Goal: Task Accomplishment & Management: Manage account settings

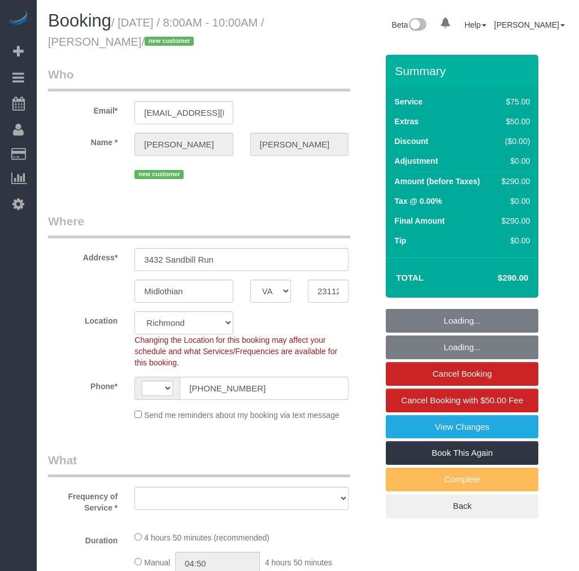
select select "VA"
select select "number:3"
select select "number:41"
select select "1501"
select select "2"
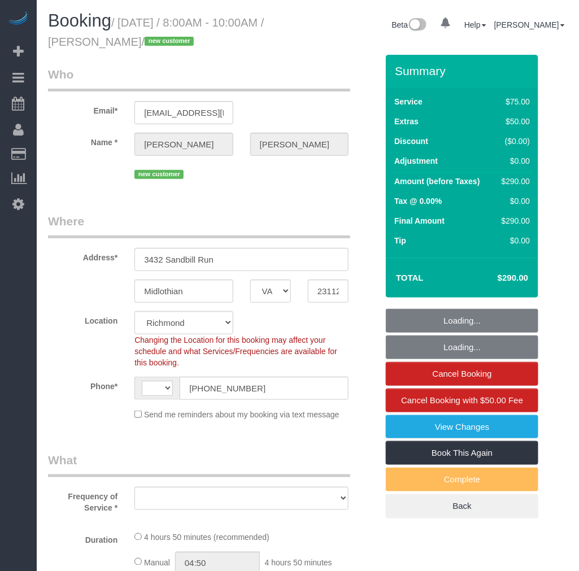
select select "1"
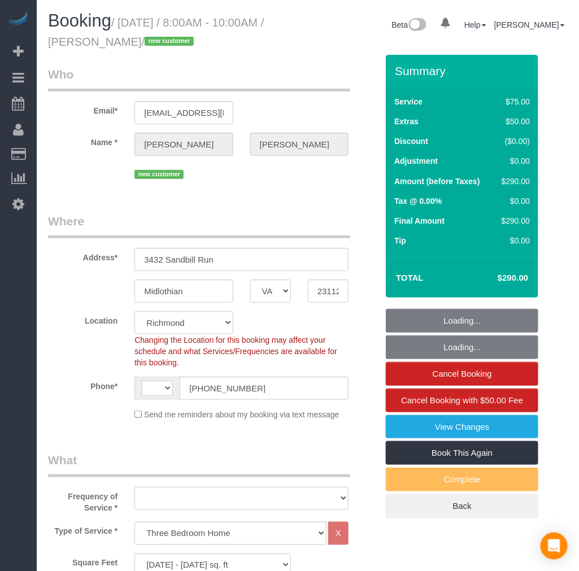
select select "string:[GEOGRAPHIC_DATA]"
select select "object:987"
select select "spot1"
select select "object:1084"
select select "1501"
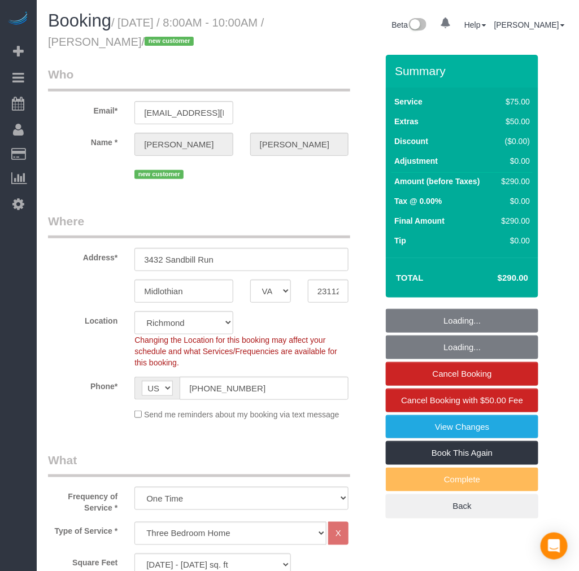
select select "2"
select select "1"
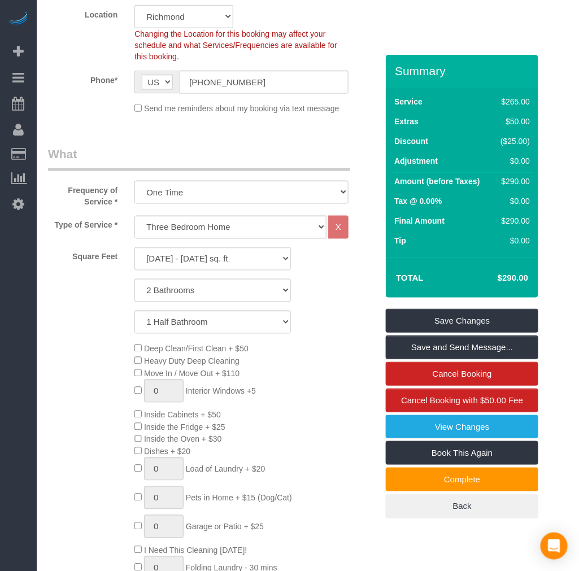
scroll to position [314, 0]
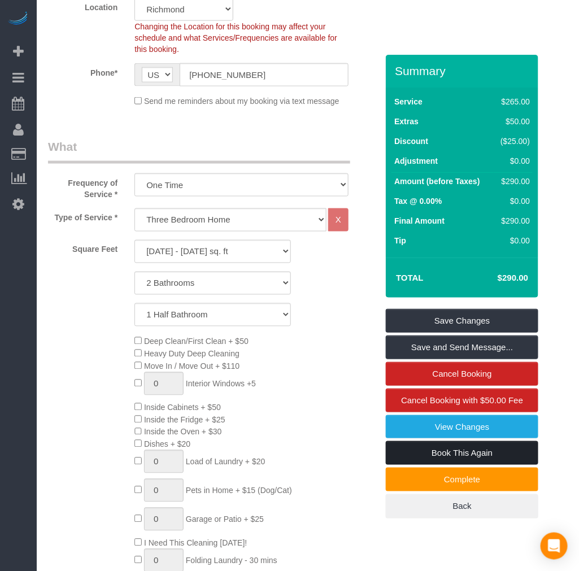
click at [442, 448] on link "Book This Again" at bounding box center [462, 453] width 153 height 24
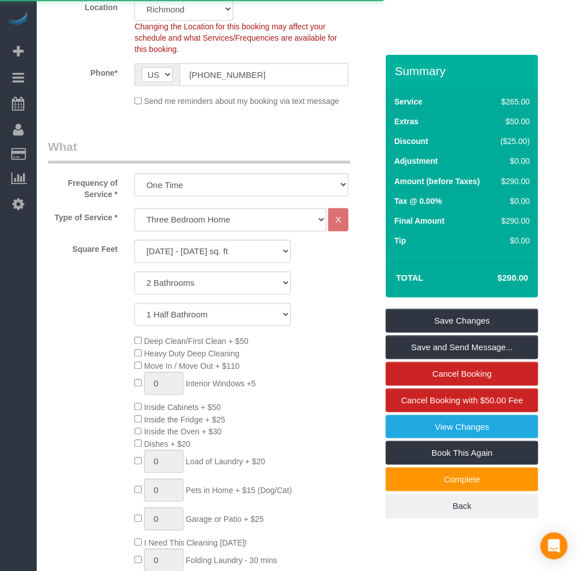
select select "VA"
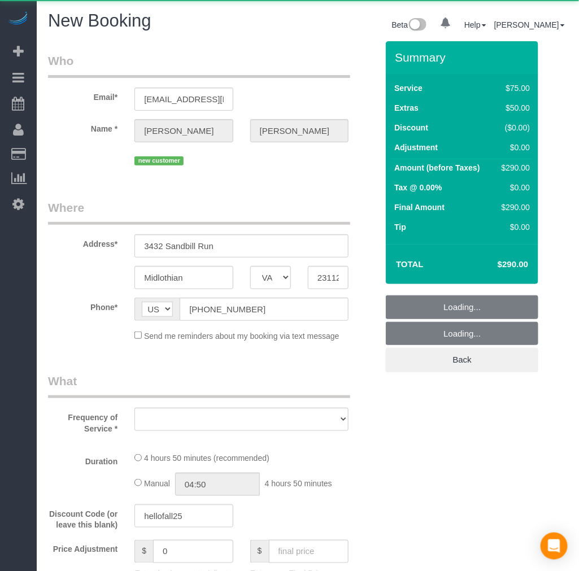
select select "string:fspay-ecb16c1a-8b47-4b3c-aaa4-f9c378db7af2"
select select "number:3"
select select "number:41"
select select "1501"
select select "2"
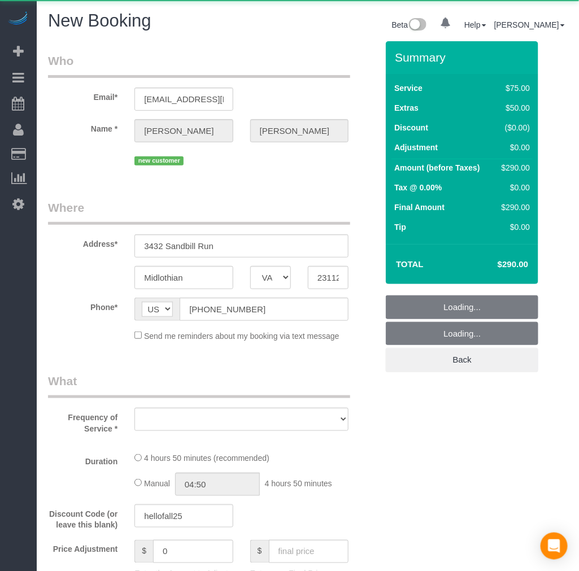
select select "1"
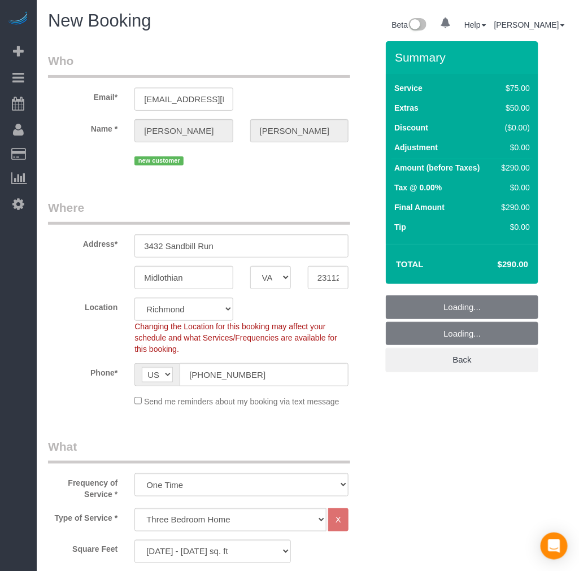
select select "object:1756"
select select "1501"
select select "2"
select select "1"
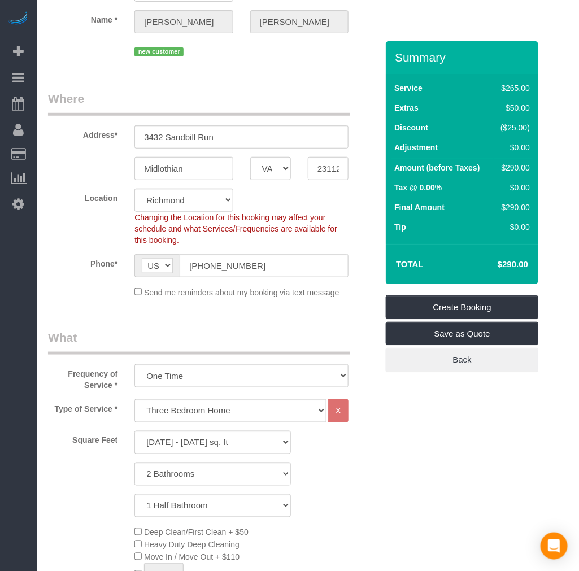
scroll to position [314, 0]
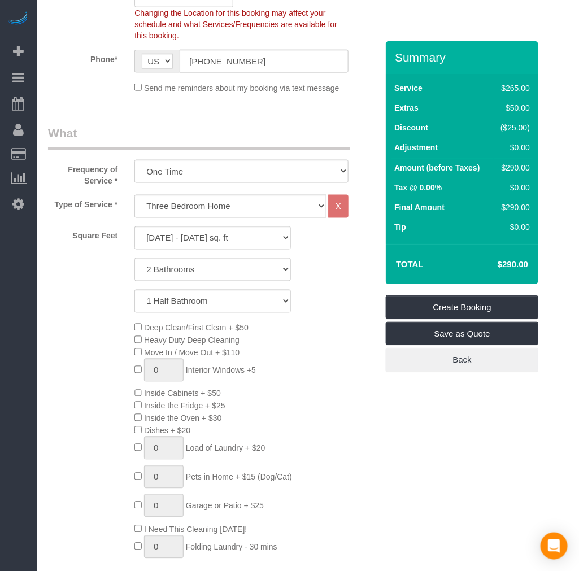
select select "object:1855"
select select "1501"
select select "2"
select select "1"
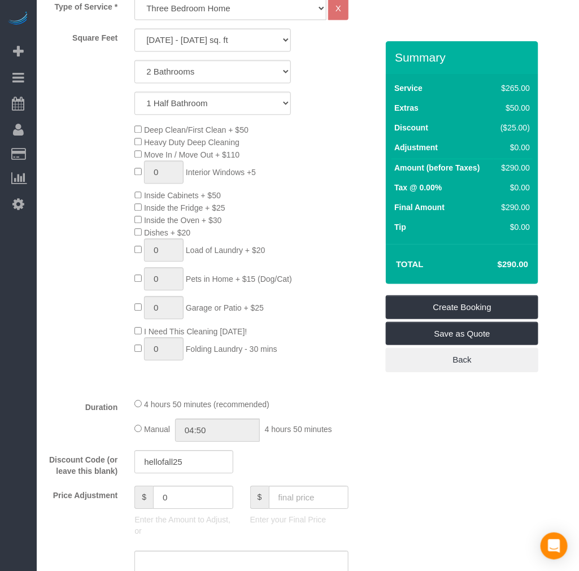
scroll to position [376, 0]
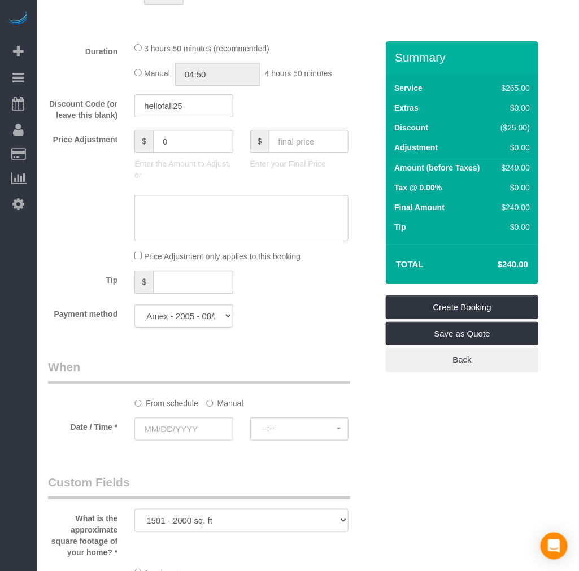
scroll to position [879, 0]
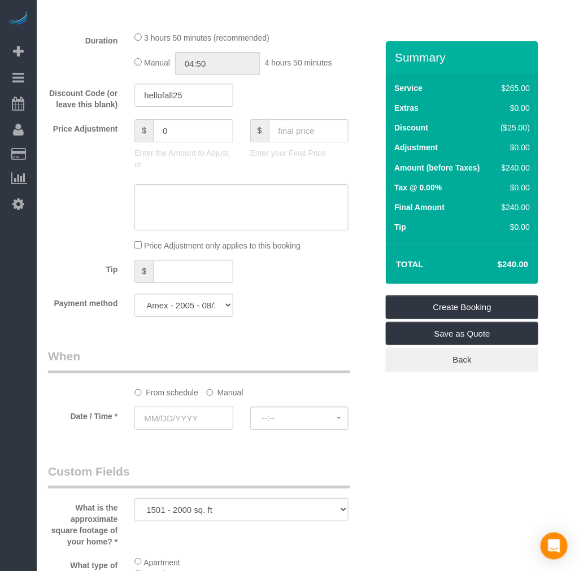
click at [170, 430] on input "text" at bounding box center [183, 418] width 98 height 23
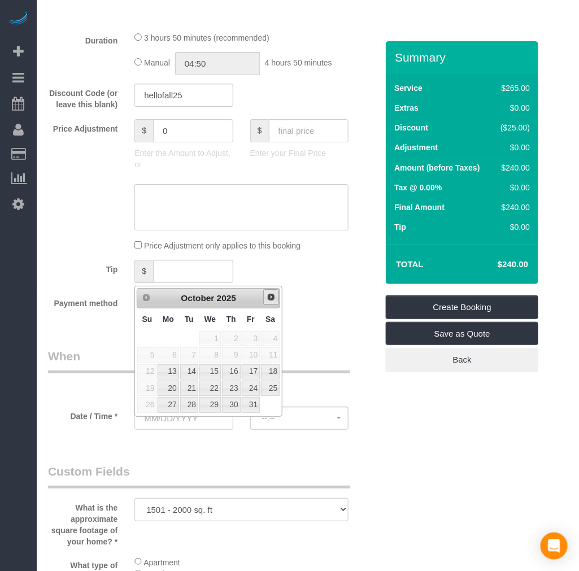
click at [270, 303] on link "Next" at bounding box center [271, 297] width 16 height 16
click at [272, 301] on span "Next" at bounding box center [271, 297] width 9 height 9
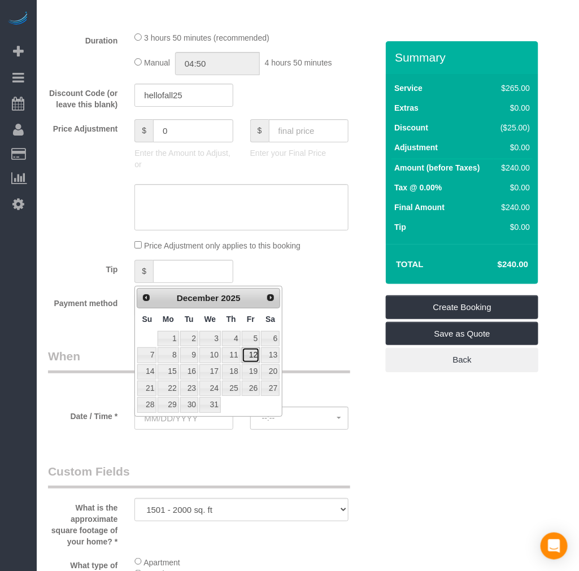
click at [253, 352] on link "12" at bounding box center [251, 355] width 18 height 15
type input "[DATE]"
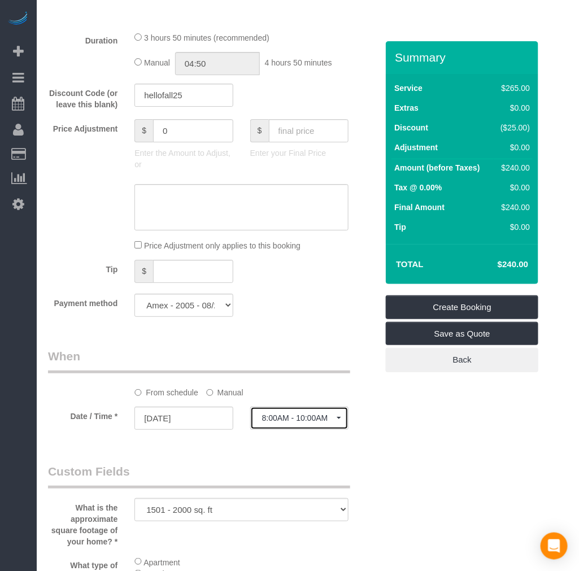
click at [302, 424] on button "8:00AM - 10:00AM" at bounding box center [299, 418] width 98 height 23
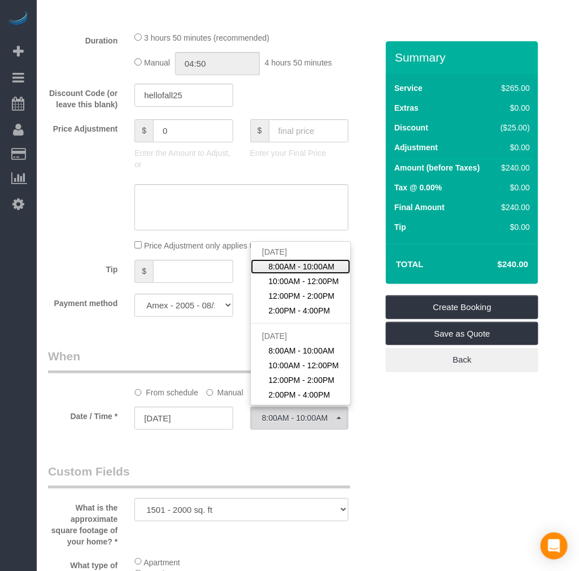
click at [316, 272] on span "8:00AM - 10:00AM" at bounding box center [301, 266] width 66 height 11
select select "spot23"
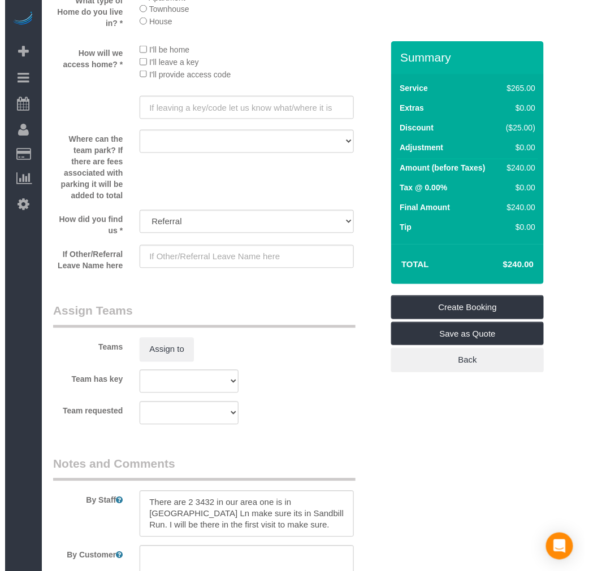
scroll to position [1569, 0]
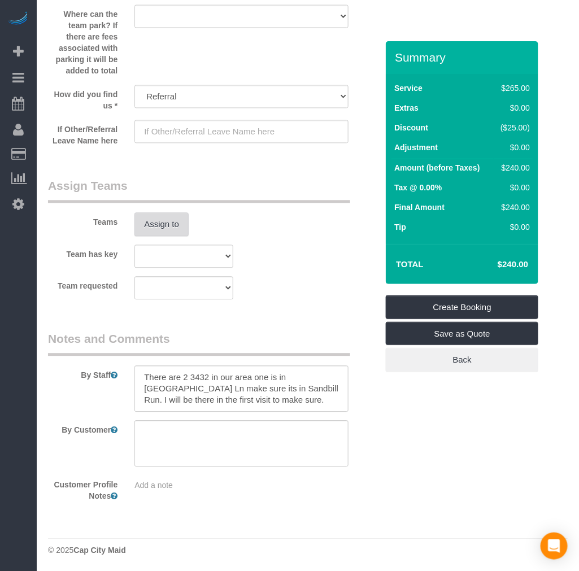
click at [160, 236] on button "Assign to" at bounding box center [161, 224] width 54 height 24
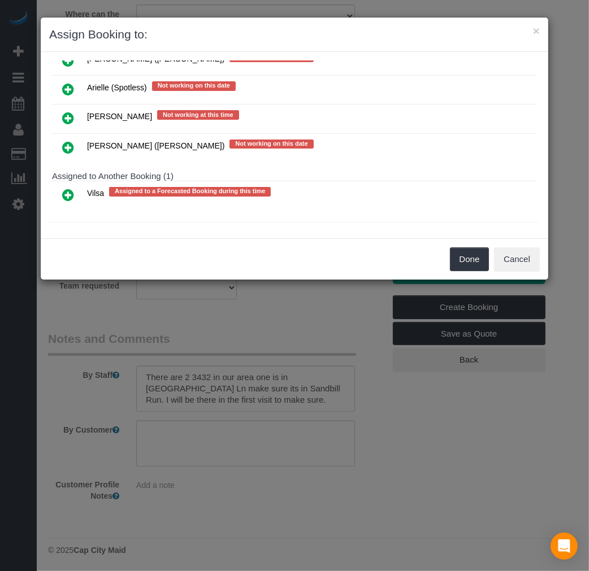
click at [69, 193] on icon at bounding box center [68, 195] width 12 height 14
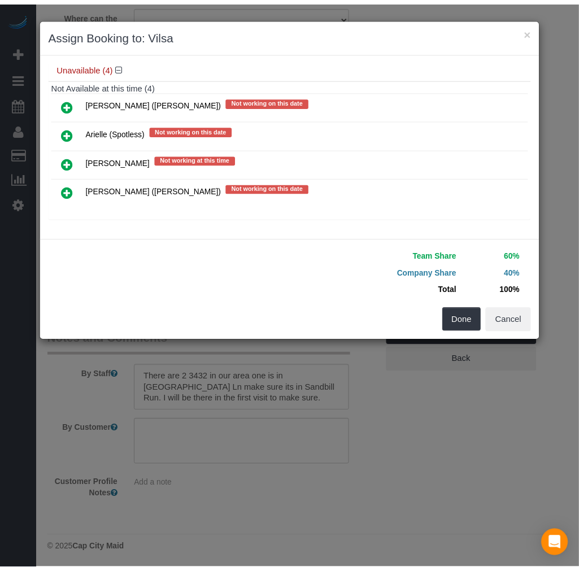
scroll to position [136, 0]
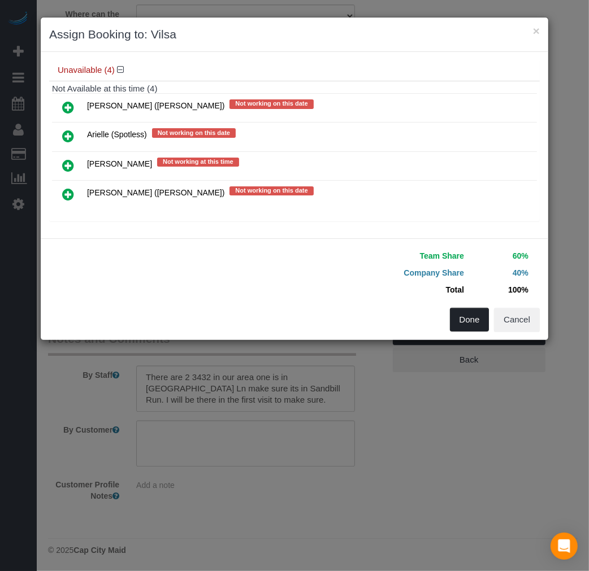
click at [458, 318] on button "Done" at bounding box center [470, 320] width 40 height 24
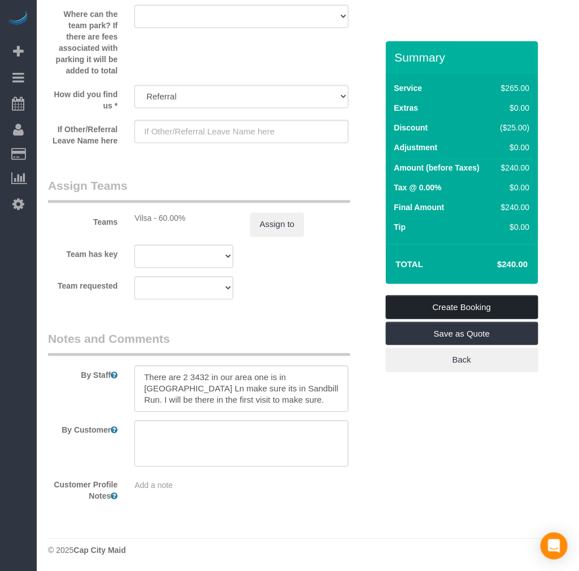
click at [451, 311] on link "Create Booking" at bounding box center [462, 308] width 153 height 24
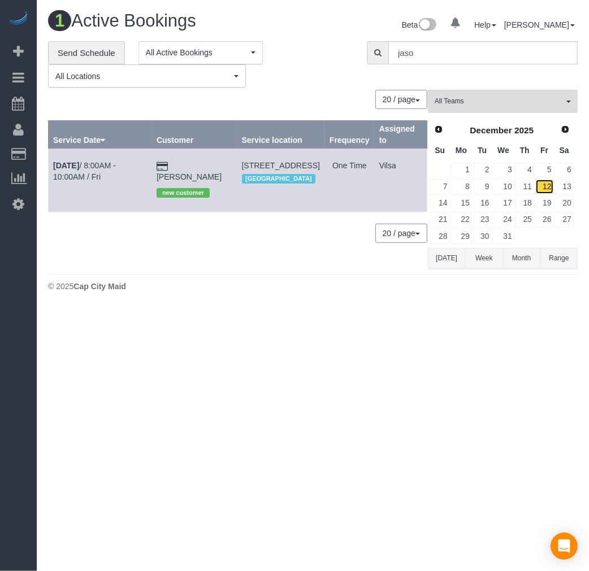
click at [549, 189] on link "12" at bounding box center [544, 186] width 19 height 15
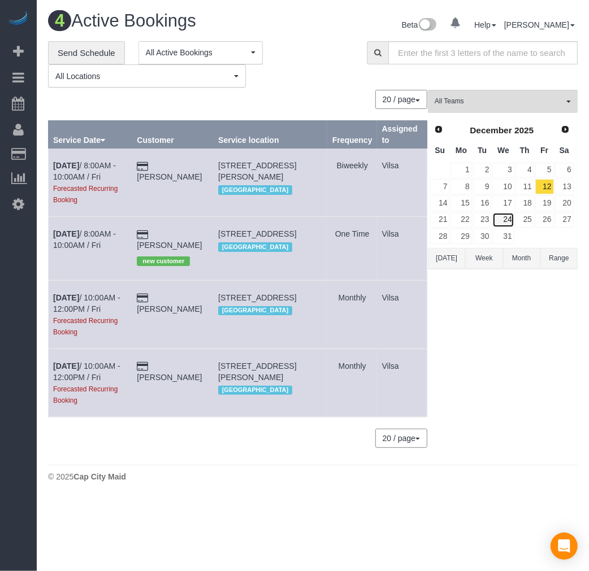
click at [509, 225] on link "24" at bounding box center [502, 219] width 21 height 15
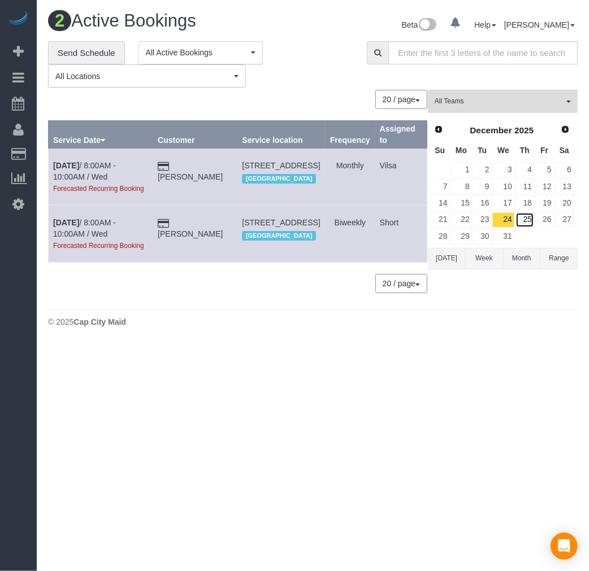
click at [524, 220] on link "25" at bounding box center [524, 219] width 19 height 15
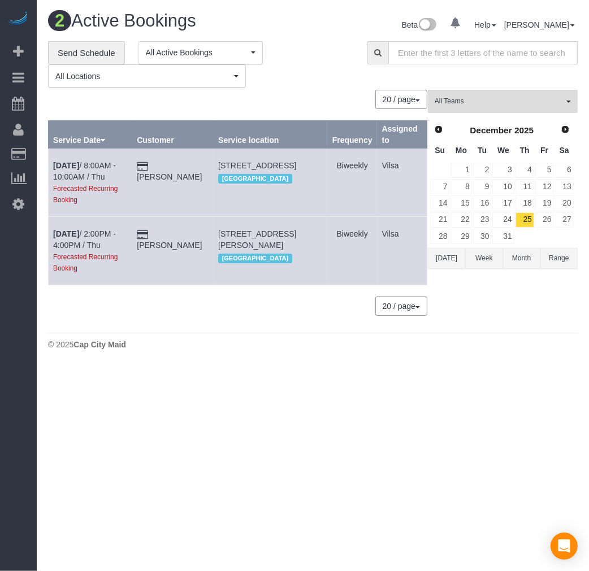
click at [446, 264] on button "[DATE]" at bounding box center [446, 258] width 37 height 21
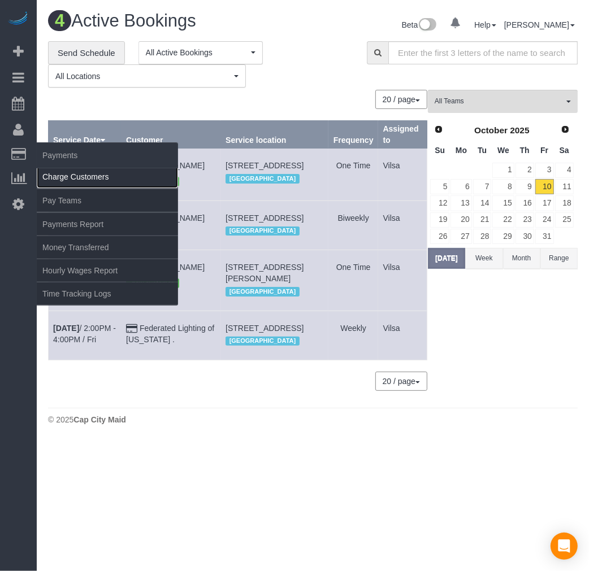
click at [68, 174] on link "Charge Customers" at bounding box center [107, 177] width 141 height 23
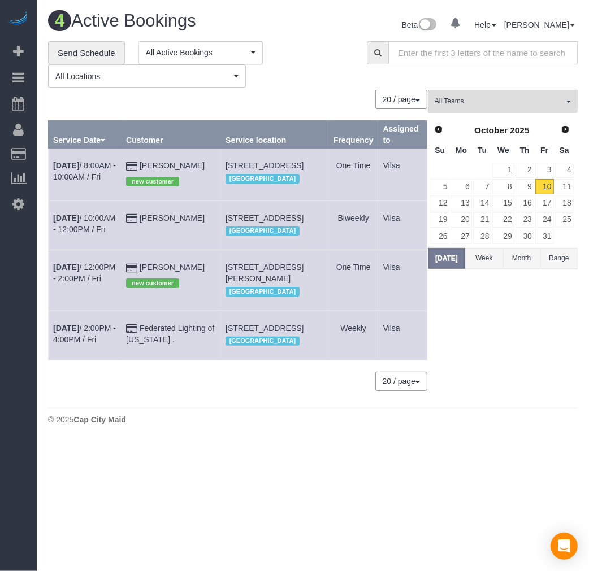
select select
